Goal: Check status: Check status

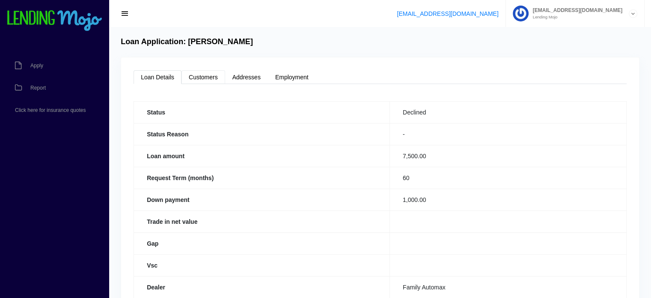
click at [203, 78] on link "Customers" at bounding box center [204, 77] width 44 height 14
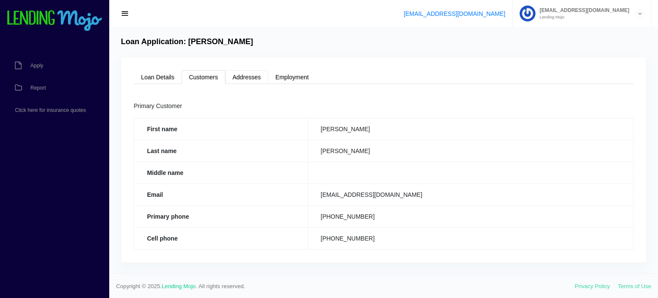
click at [244, 75] on link "Addresses" at bounding box center [246, 77] width 43 height 14
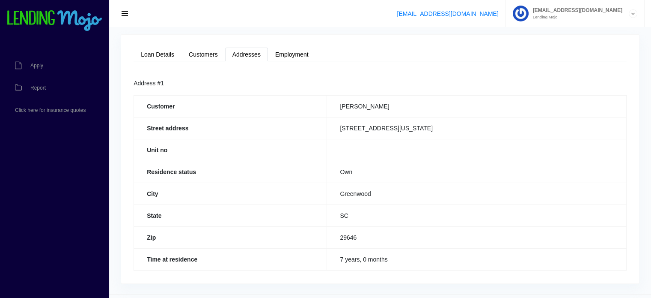
scroll to position [43, 0]
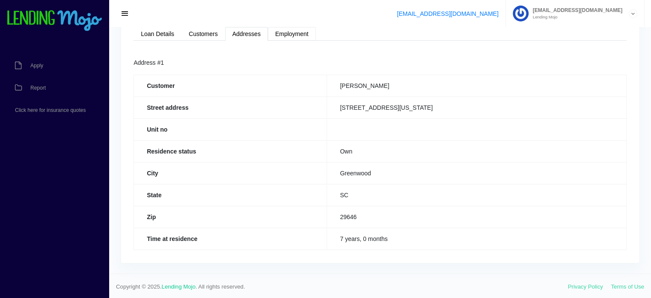
click at [286, 36] on link "Employment" at bounding box center [292, 34] width 48 height 14
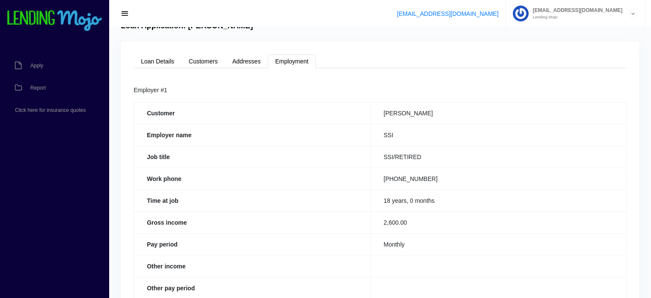
scroll to position [0, 0]
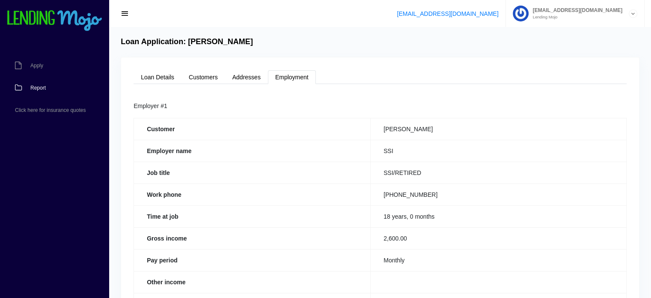
click at [39, 89] on span "Report" at bounding box center [37, 87] width 15 height 5
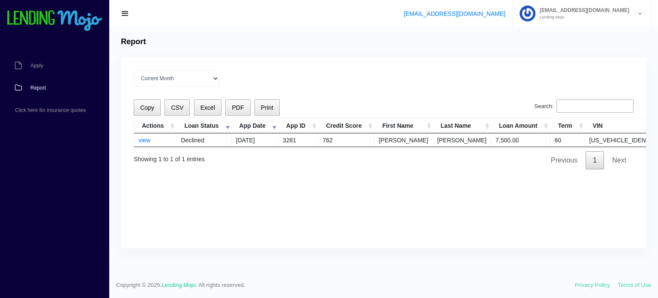
click at [305, 169] on div "Current Month Sep 2025 Aug 2025 Jul 2025 Jun 2025 May 2025 All time Loading Cop…" at bounding box center [383, 152] width 524 height 191
click at [146, 141] on link "view" at bounding box center [144, 140] width 12 height 7
